Goal: Task Accomplishment & Management: Manage account settings

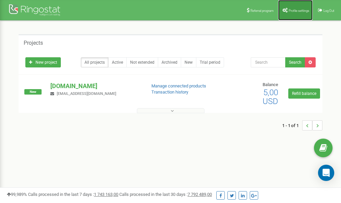
click at [297, 10] on span "Profile settings" at bounding box center [299, 11] width 21 height 4
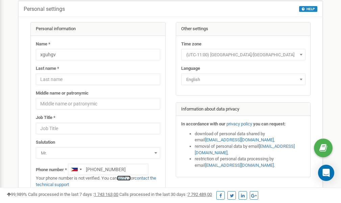
click at [128, 177] on link "verify it" at bounding box center [124, 177] width 14 height 5
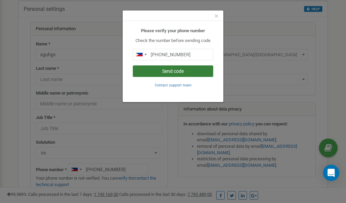
click at [170, 68] on button "Send code" at bounding box center [173, 71] width 81 height 12
